Goal: Task Accomplishment & Management: Manage account settings

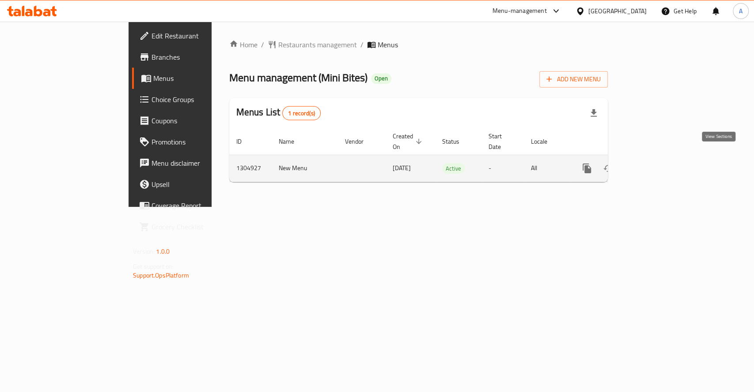
click at [656, 163] on icon "enhanced table" at bounding box center [650, 168] width 11 height 11
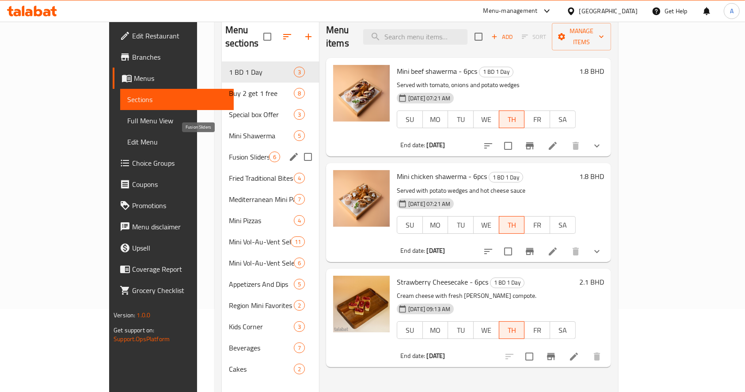
scroll to position [64, 0]
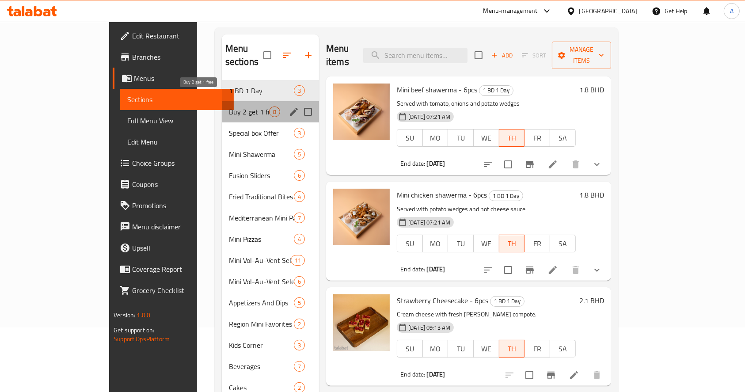
click at [229, 106] on span "Buy 2 get 1 free" at bounding box center [249, 111] width 40 height 11
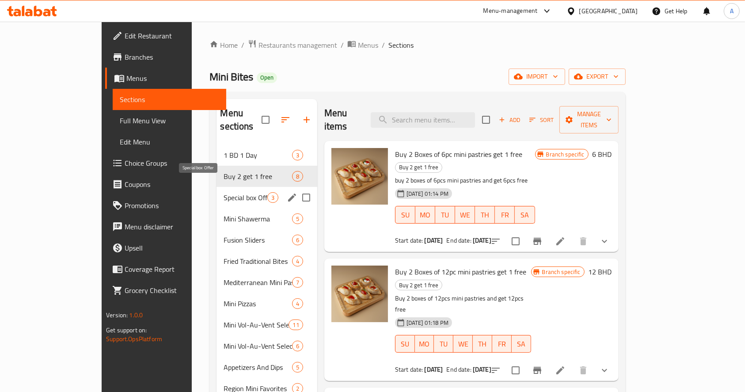
click at [223, 192] on span "Special box Offer" at bounding box center [244, 197] width 43 height 11
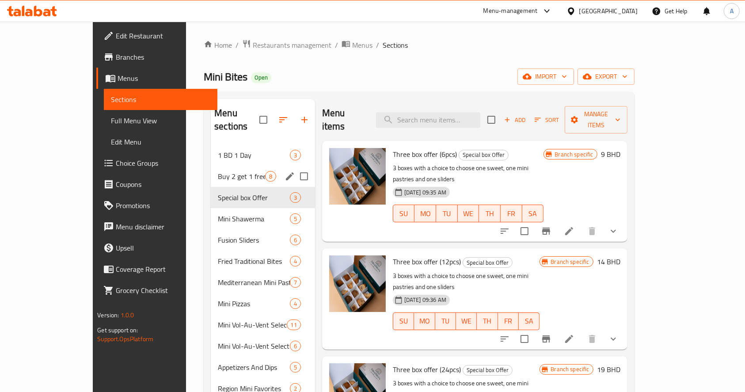
click at [218, 171] on span "Buy 2 get 1 free" at bounding box center [241, 176] width 47 height 11
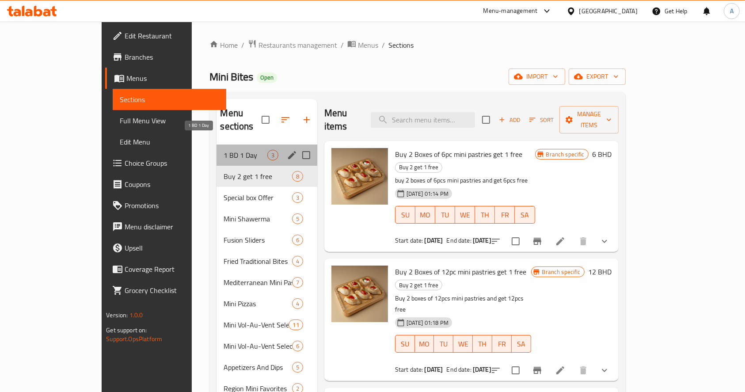
click at [223, 150] on span "1 BD 1 Day" at bounding box center [244, 155] width 43 height 11
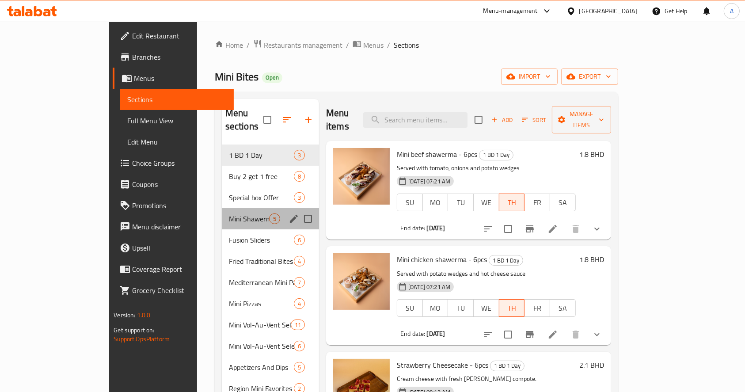
click at [222, 208] on div "Mini Shawerma 5" at bounding box center [270, 218] width 97 height 21
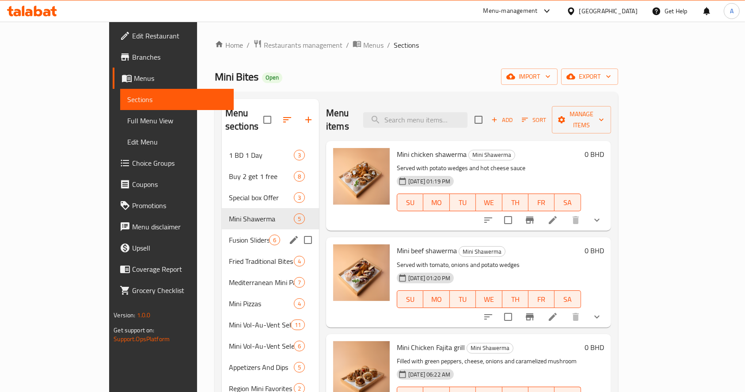
click at [229, 256] on span "Fried Traditional Bites" at bounding box center [261, 261] width 65 height 11
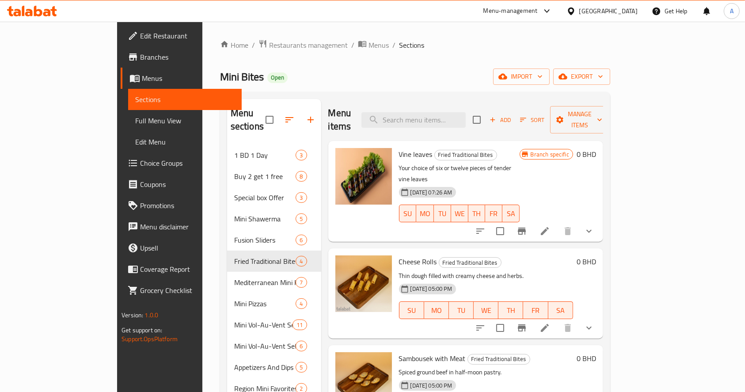
click at [135, 103] on span "Sections" at bounding box center [184, 99] width 99 height 11
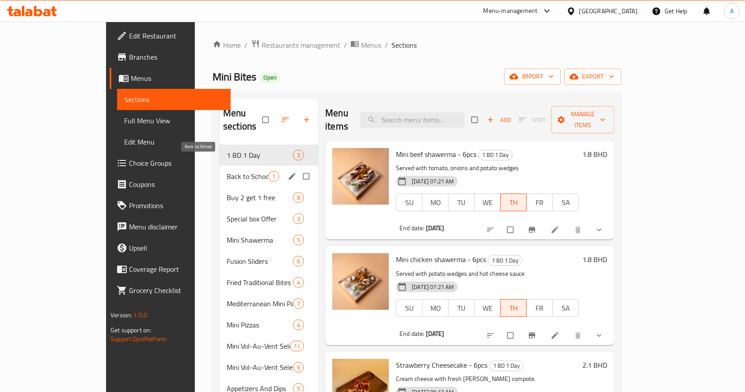
click at [227, 171] on span "Back to School" at bounding box center [248, 176] width 42 height 11
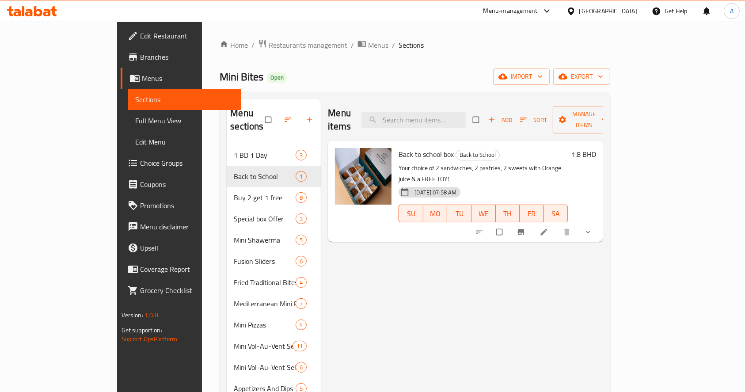
click at [464, 310] on div "Menu items Add Sort Manage items Back to school box Back to School Your choice …" at bounding box center [462, 295] width 282 height 392
click at [140, 166] on span "Choice Groups" at bounding box center [187, 163] width 95 height 11
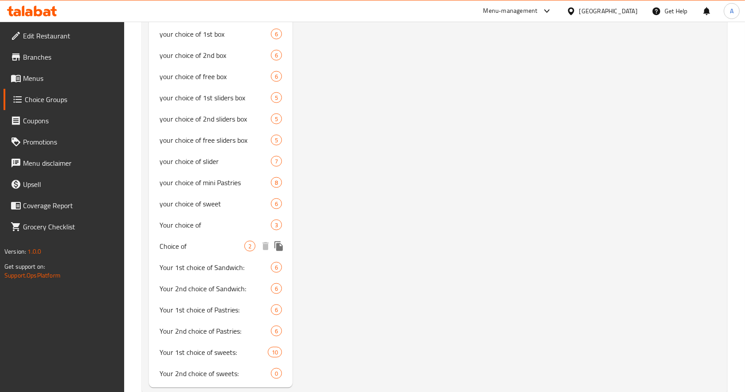
scroll to position [1021, 0]
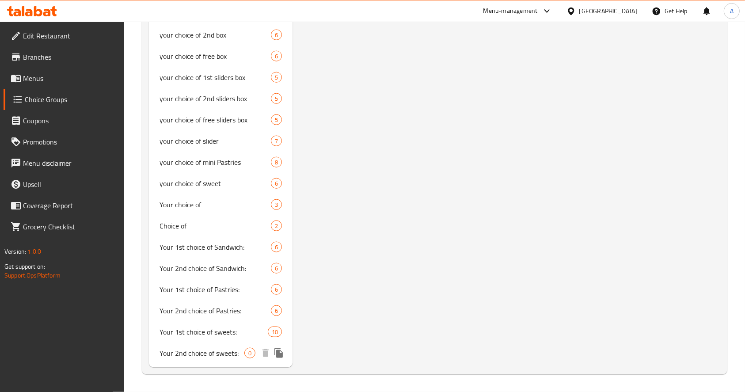
click at [208, 357] on span "Your 2nd choice of sweets:" at bounding box center [201, 353] width 85 height 11
type input "Your 2nd choice of sweets:"
type input "إختيارك الثاني من الحلويات:"
